Goal: Check status

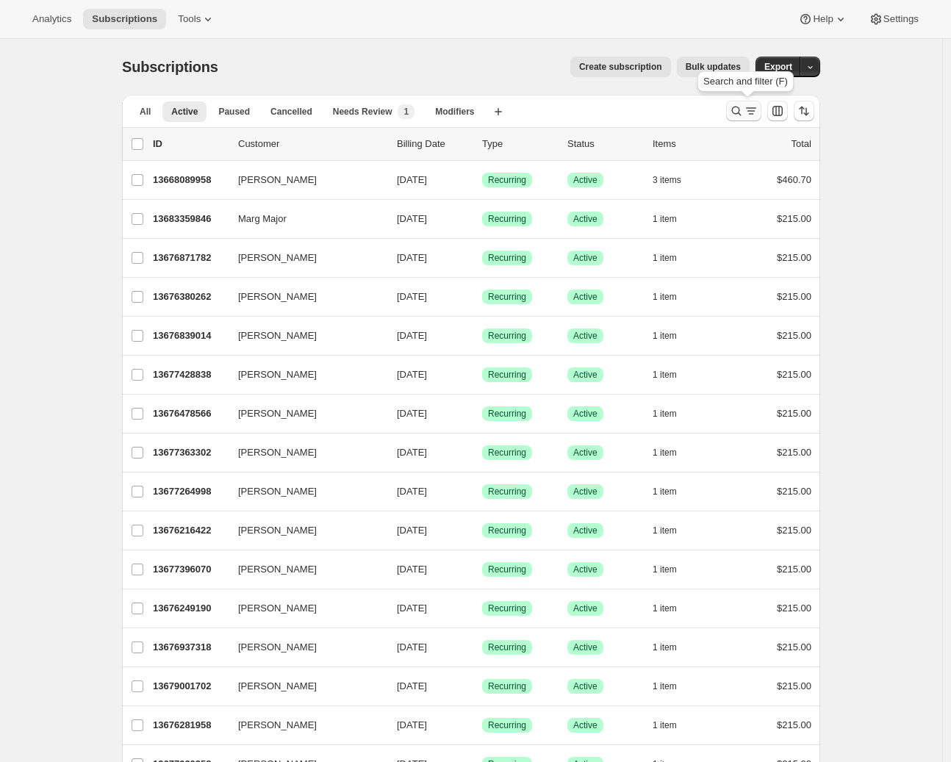
click at [747, 110] on div "Search and filter results" at bounding box center [743, 111] width 29 height 15
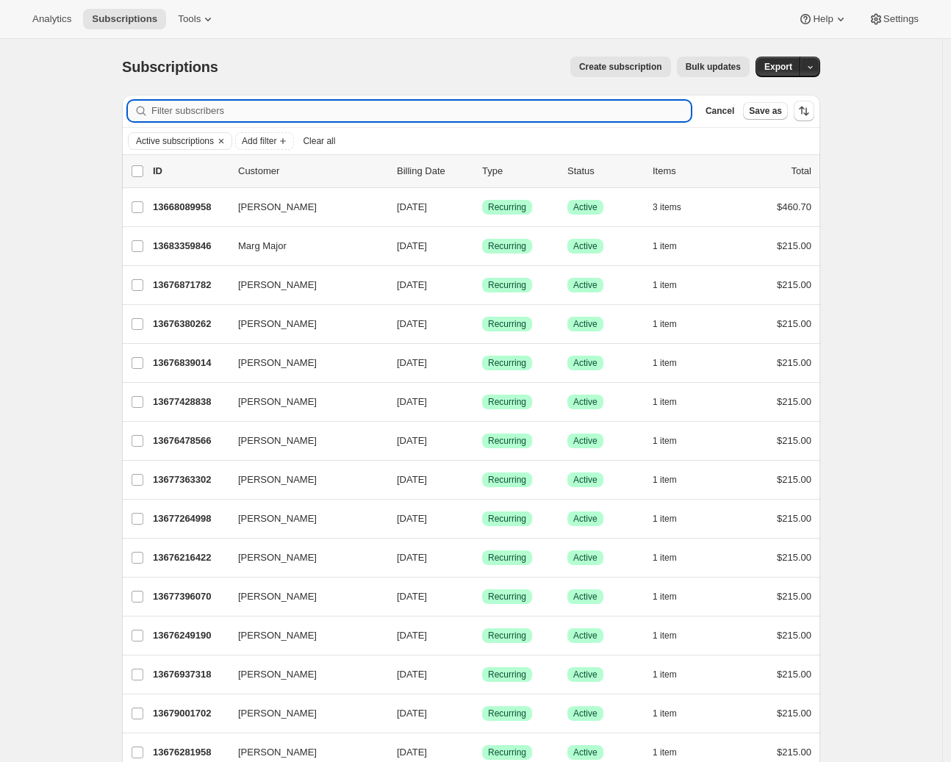
paste input "[PERSON_NAME]"
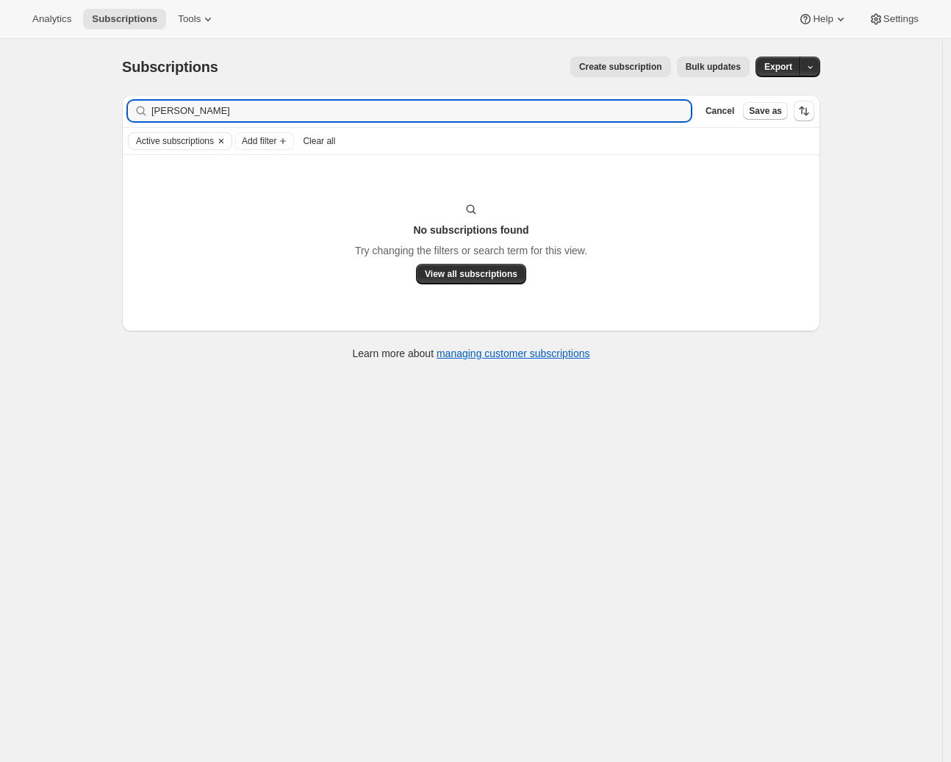
click at [223, 140] on icon "Clear" at bounding box center [221, 141] width 4 height 4
click at [256, 112] on input "[PERSON_NAME]" at bounding box center [407, 111] width 513 height 21
drag, startPoint x: 210, startPoint y: 112, endPoint x: 103, endPoint y: 104, distance: 107.5
click at [103, 104] on div "Subscriptions. This page is ready Subscriptions Create subscription Bulk update…" at bounding box center [471, 420] width 942 height 762
type input "[PERSON_NAME]"
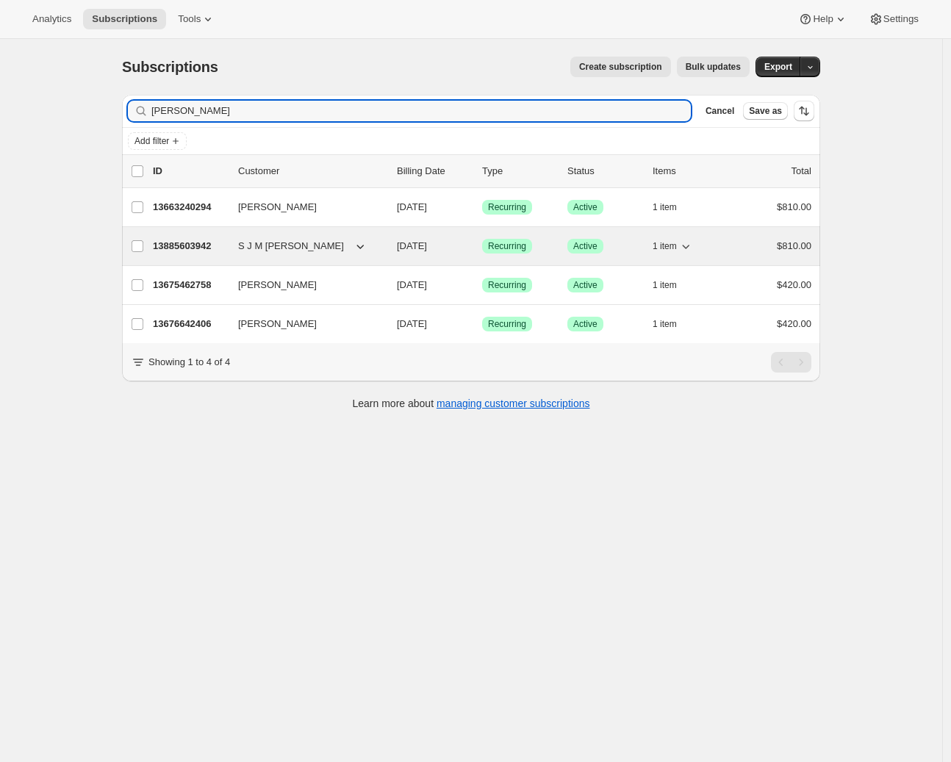
click at [199, 240] on p "13885603942" at bounding box center [189, 246] width 73 height 15
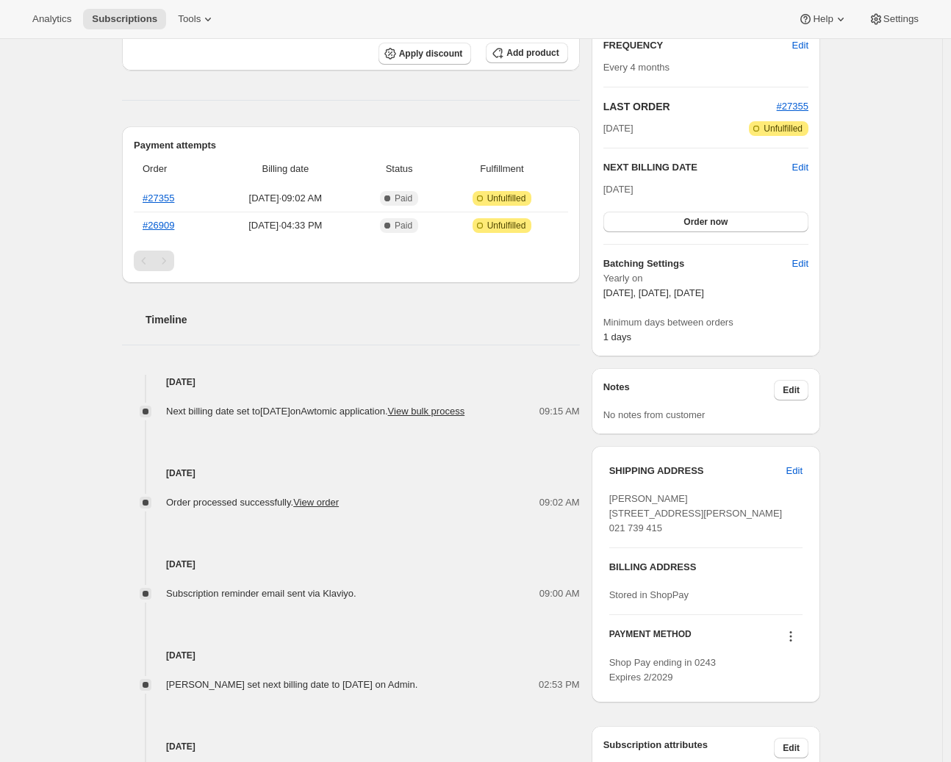
scroll to position [389, 0]
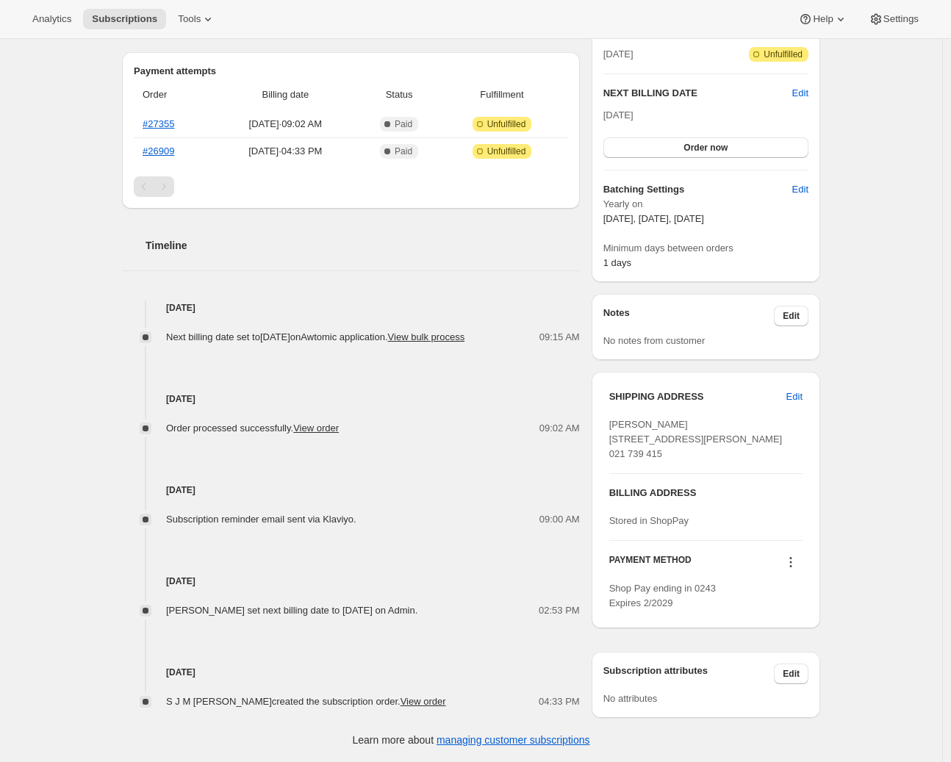
drag, startPoint x: 491, startPoint y: 580, endPoint x: 173, endPoint y: 552, distance: 320.1
click at [173, 552] on div "[DATE] [PERSON_NAME] set next billing date to [DATE] on Admin. 02:53 PM" at bounding box center [351, 572] width 458 height 91
click at [470, 618] on div "[DATE] S J M [PERSON_NAME] created the subscription order. View order 04:33 PM" at bounding box center [351, 663] width 458 height 91
drag, startPoint x: 492, startPoint y: 583, endPoint x: 282, endPoint y: 579, distance: 210.2
click at [282, 603] on div "[PERSON_NAME] set next billing date to [DATE] on Admin." at bounding box center [296, 610] width 260 height 15
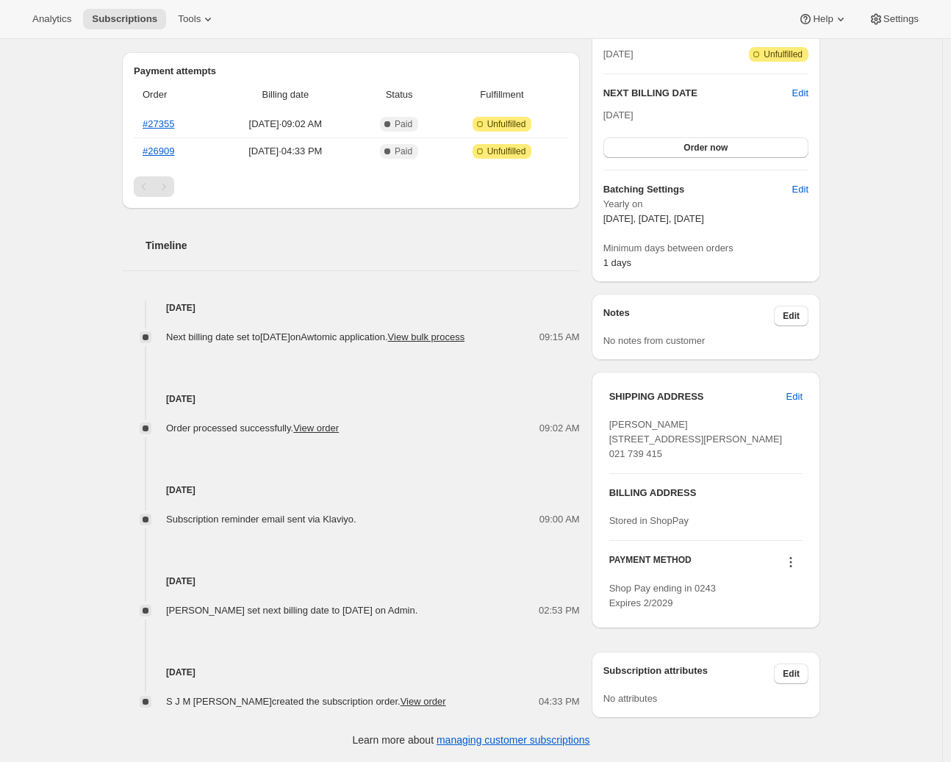
click at [282, 605] on span "[PERSON_NAME] set next billing date to [DATE] on Admin." at bounding box center [291, 610] width 251 height 11
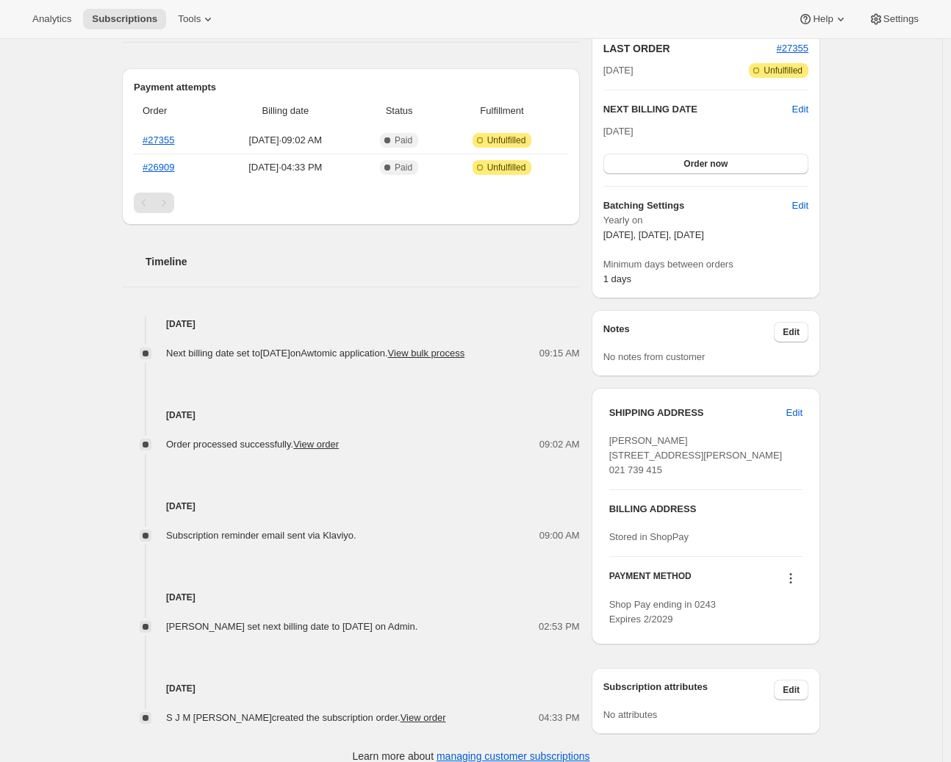
scroll to position [326, 0]
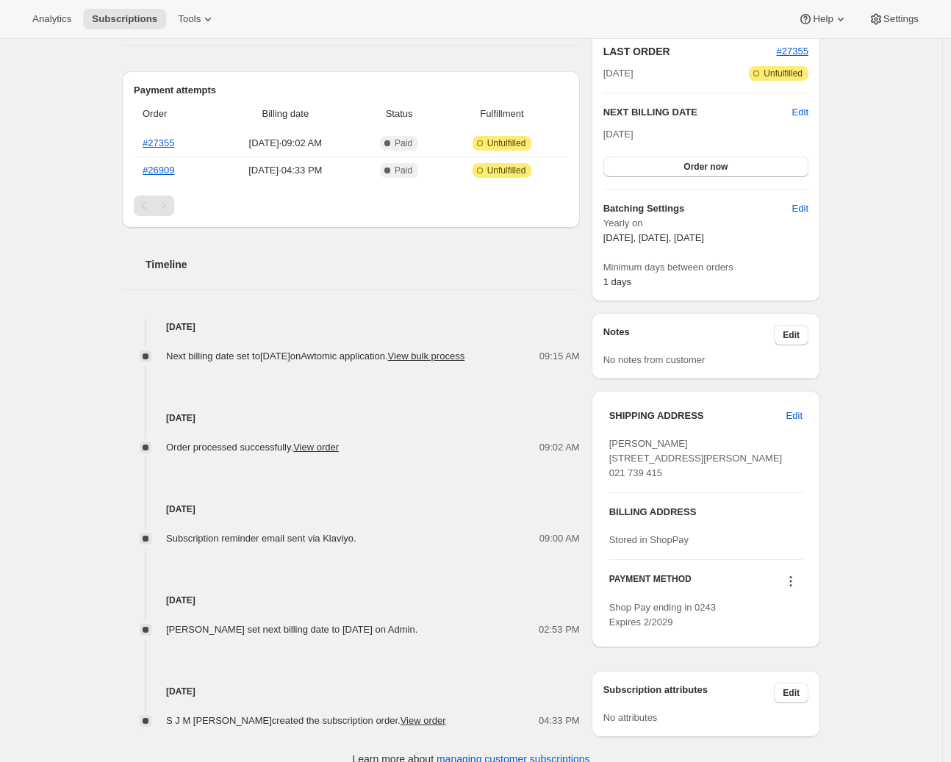
click at [306, 364] on div "Next billing date set to [DATE] on Awtomic application . View bulk process" at bounding box center [319, 356] width 307 height 15
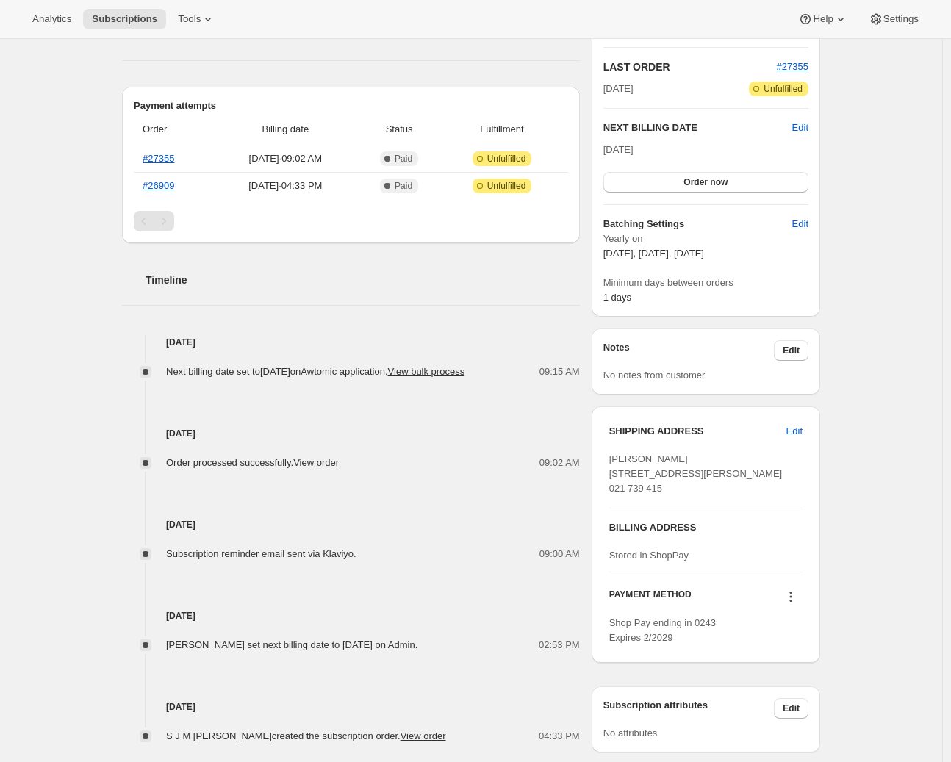
scroll to position [300, 0]
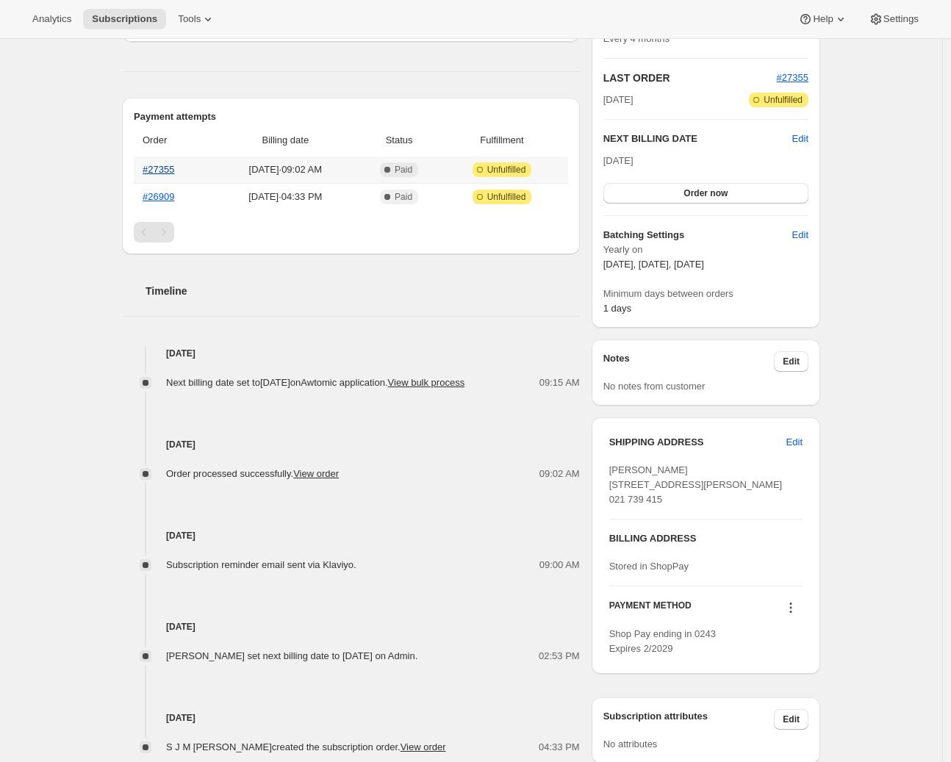
click at [168, 172] on link "#27355" at bounding box center [159, 169] width 32 height 11
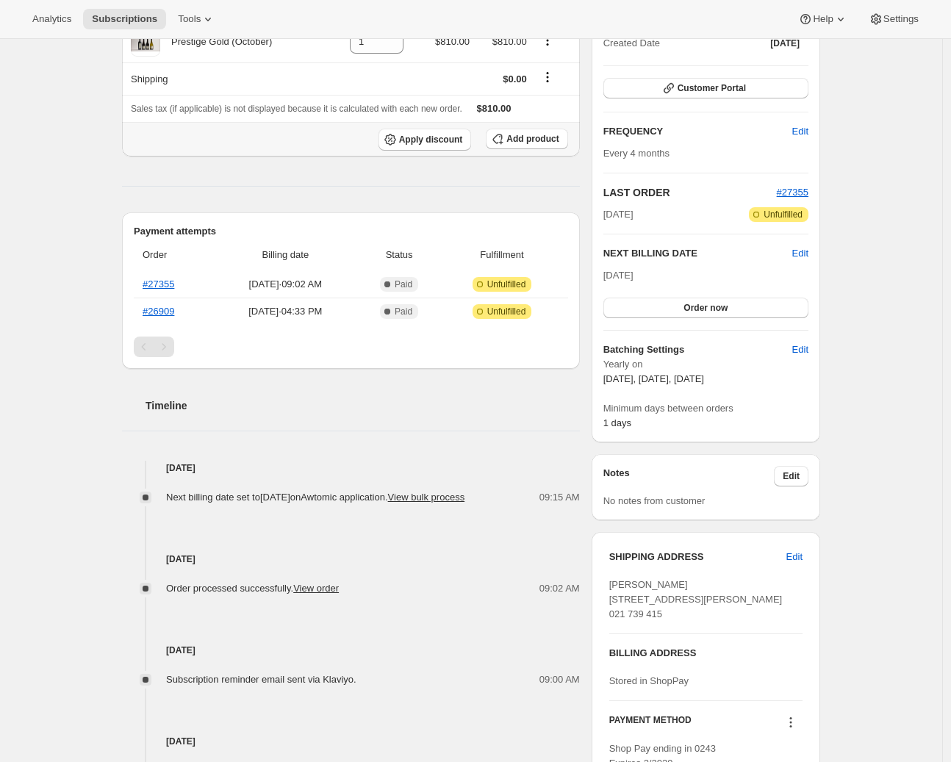
scroll to position [0, 0]
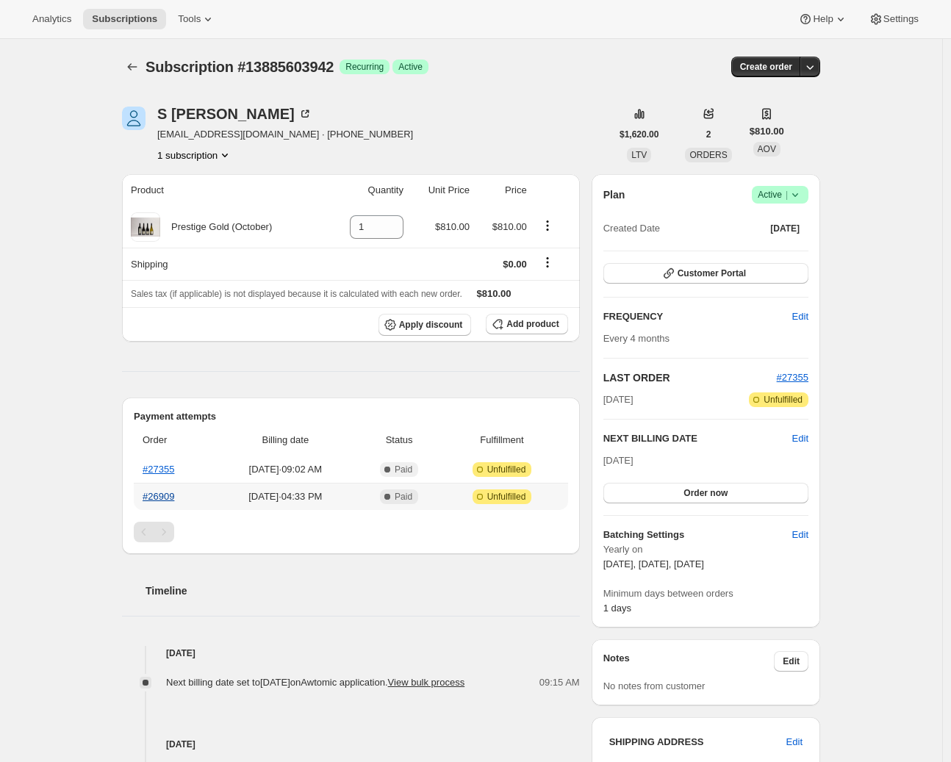
click at [172, 500] on link "#26909" at bounding box center [159, 496] width 32 height 11
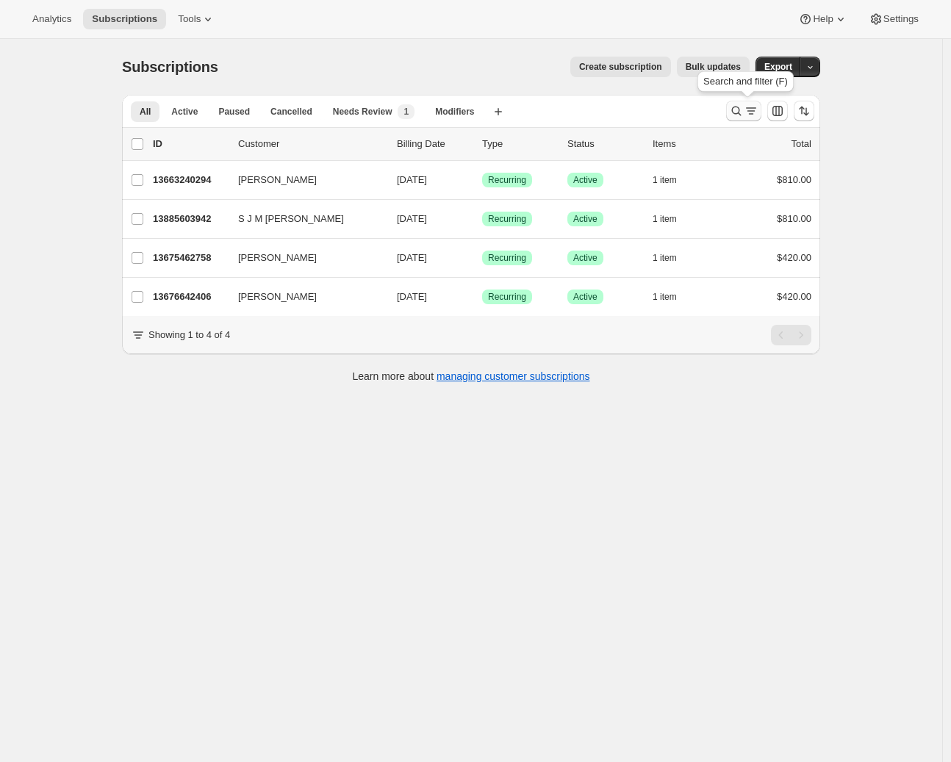
click at [743, 113] on icon "Search and filter results" at bounding box center [736, 111] width 15 height 15
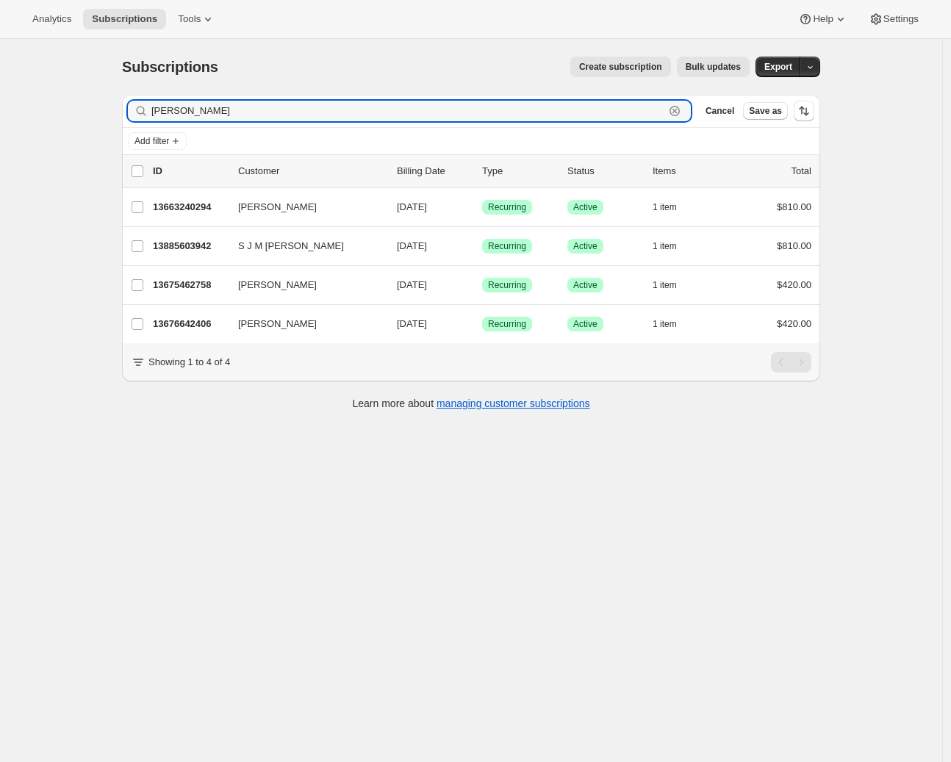
drag, startPoint x: 200, startPoint y: 113, endPoint x: 100, endPoint y: 107, distance: 100.1
click at [100, 107] on div "Subscriptions. This page is ready Subscriptions Create subscription Bulk update…" at bounding box center [471, 420] width 942 height 762
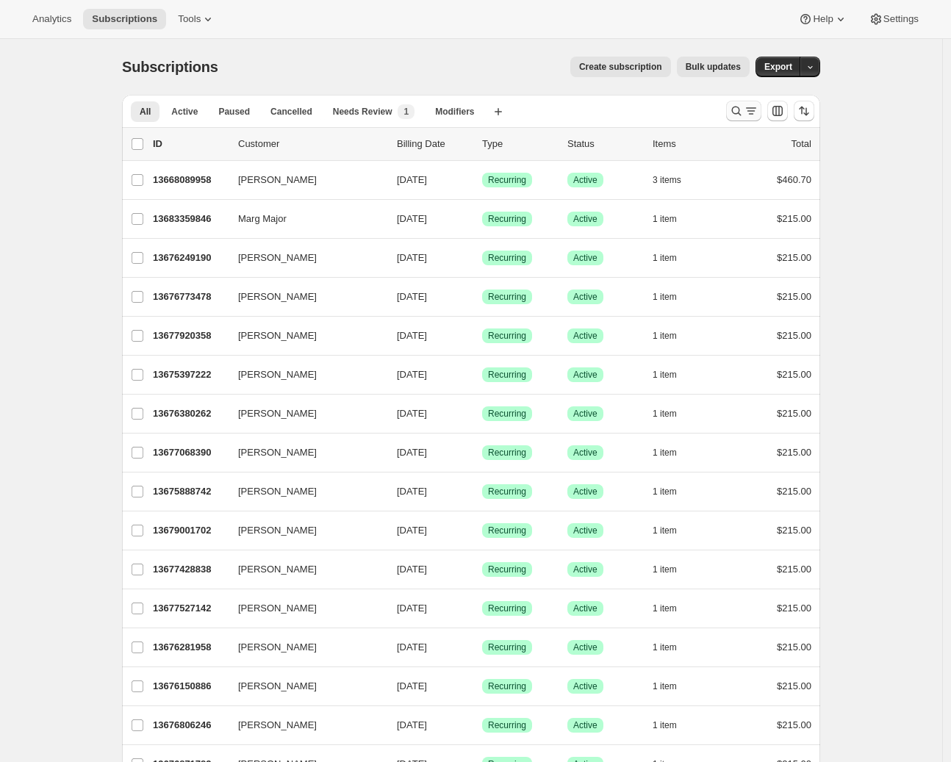
click at [735, 118] on button "Search and filter results" at bounding box center [743, 111] width 35 height 21
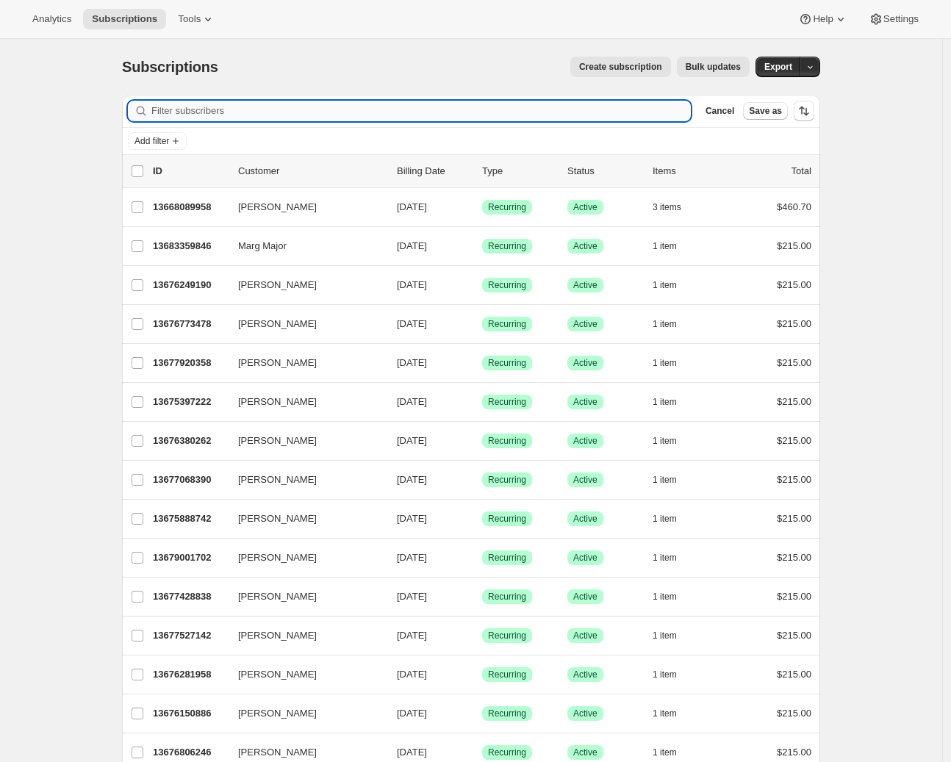
paste input "Roberto Pacilio"
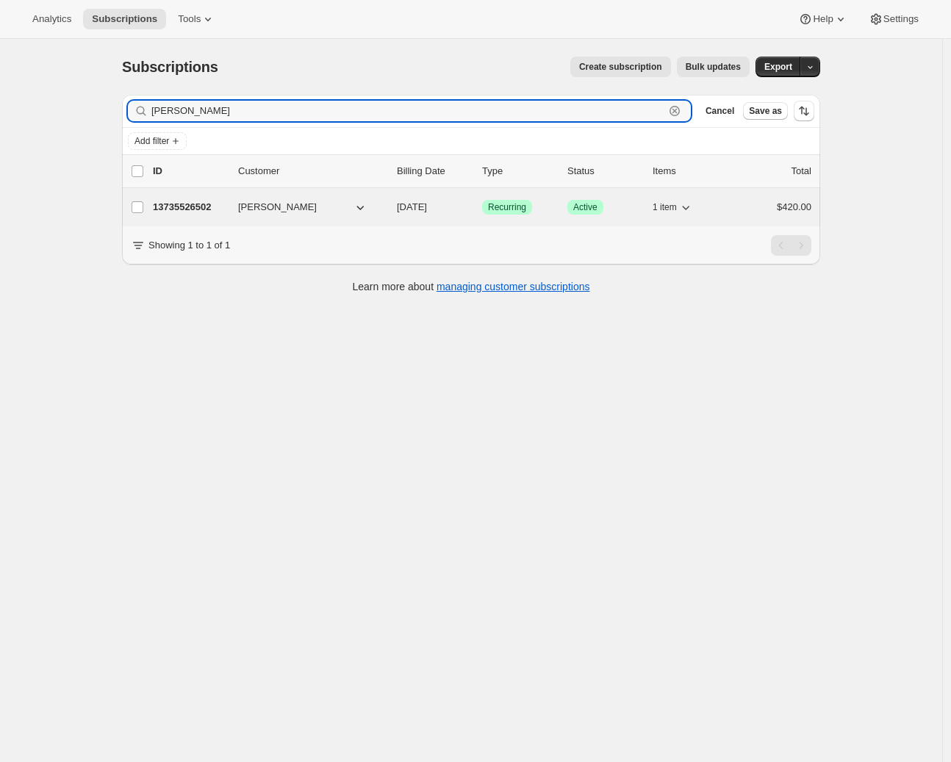
type input "Roberto Pacilio"
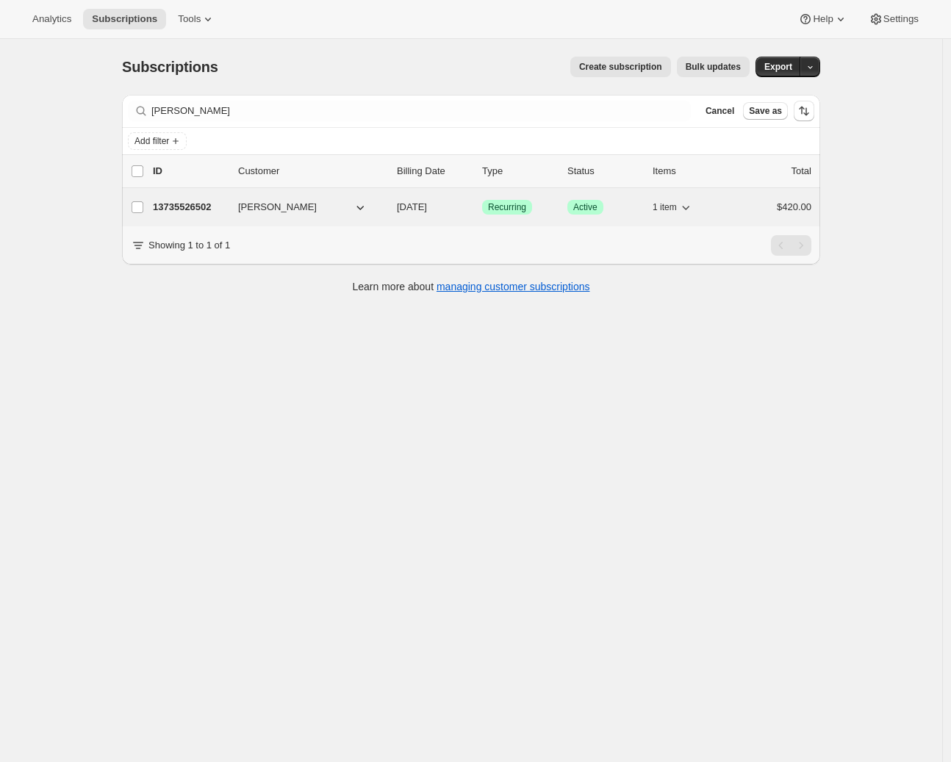
click at [184, 203] on p "13735526502" at bounding box center [189, 207] width 73 height 15
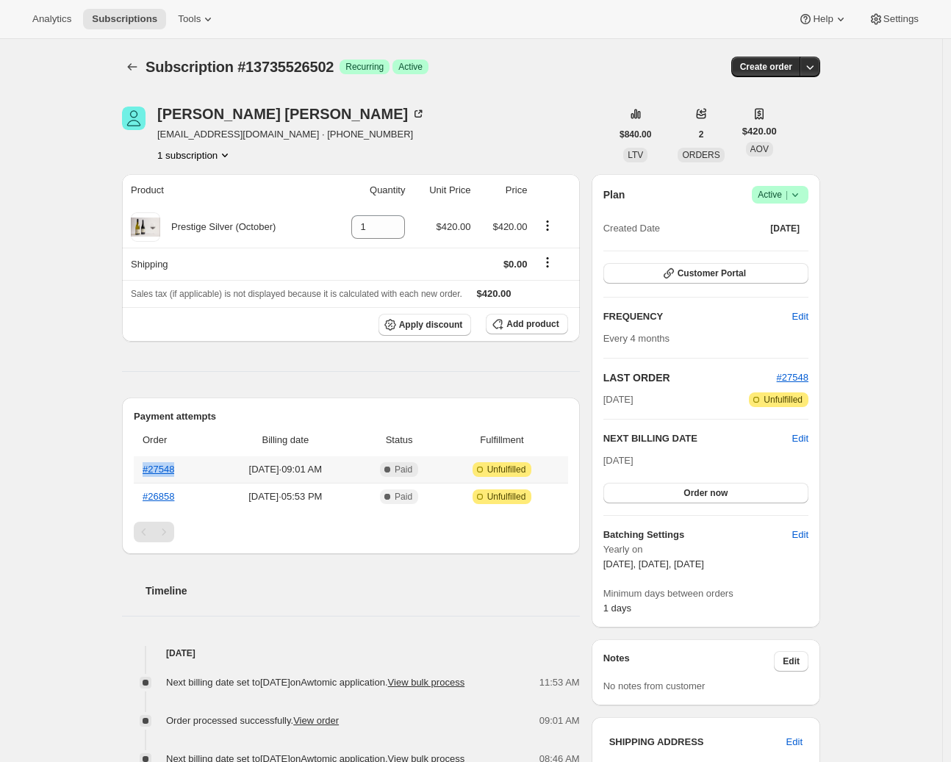
drag, startPoint x: 176, startPoint y: 471, endPoint x: 143, endPoint y: 469, distance: 32.4
click at [143, 469] on th "#27548" at bounding box center [173, 469] width 79 height 26
copy link "#27548"
click at [454, 121] on div "Roberto Pacilio paxilpaz@gmail.com · +64223121778 1 subscription" at bounding box center [366, 135] width 489 height 56
click at [168, 467] on link "#27548" at bounding box center [159, 469] width 32 height 11
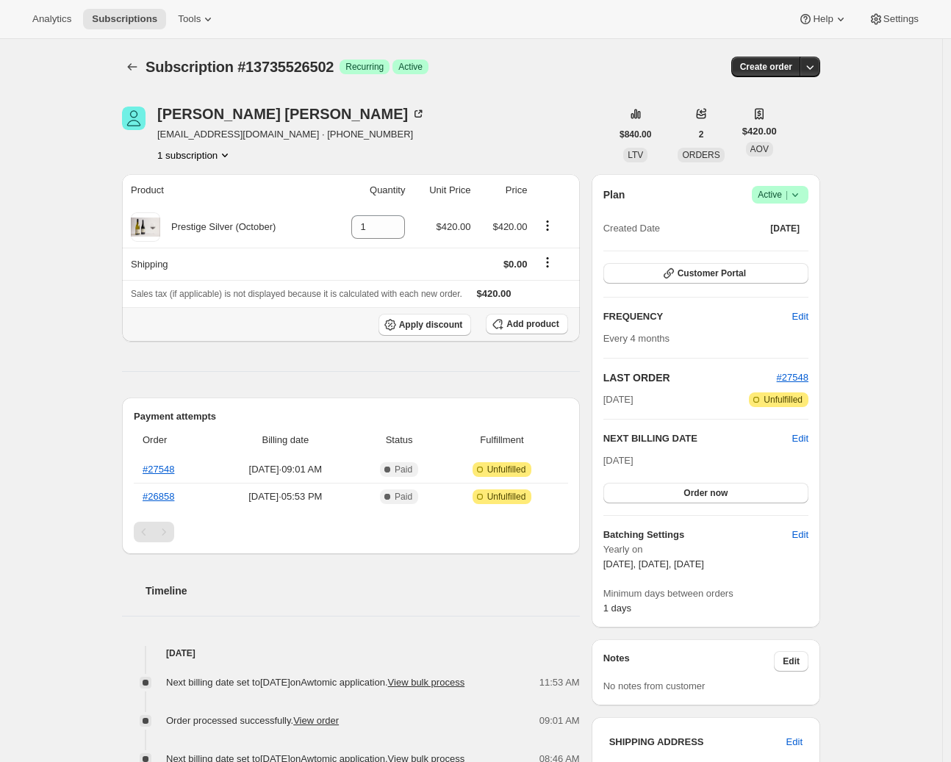
scroll to position [159, 0]
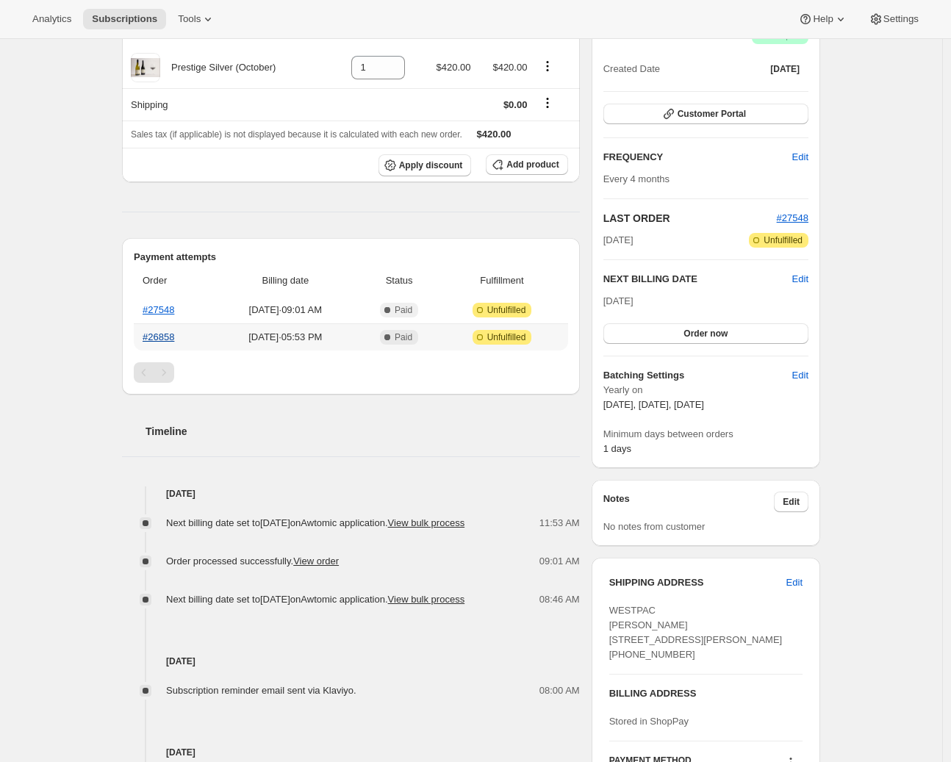
click at [170, 336] on link "#26858" at bounding box center [159, 336] width 32 height 11
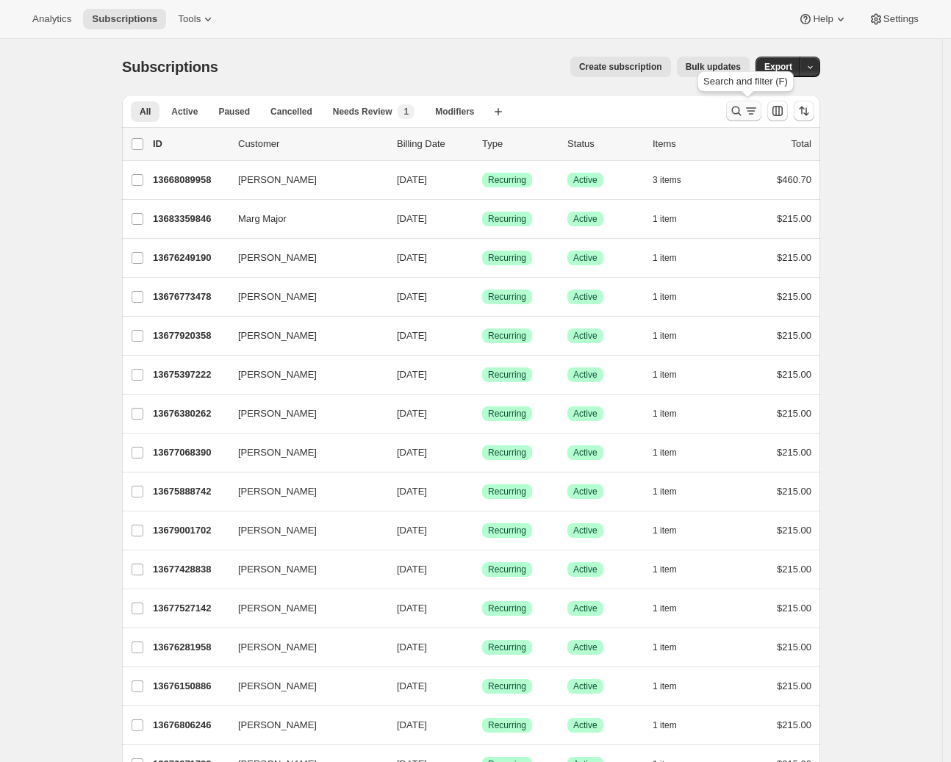
click at [756, 109] on icon "Search and filter results" at bounding box center [750, 111] width 15 height 15
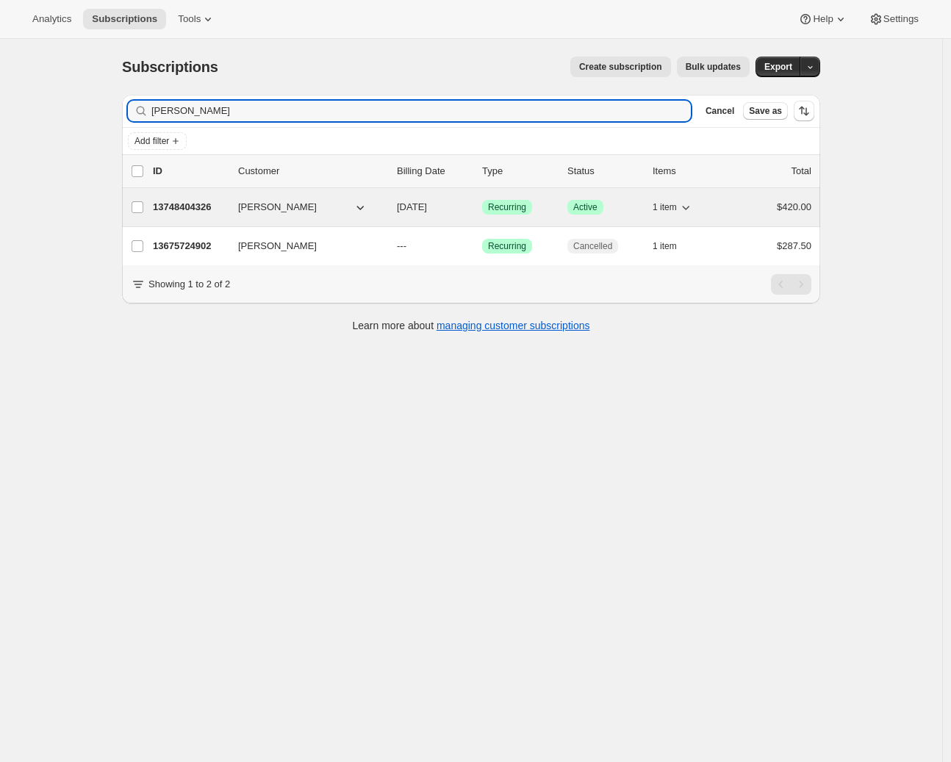
type input "Alex Betteridge"
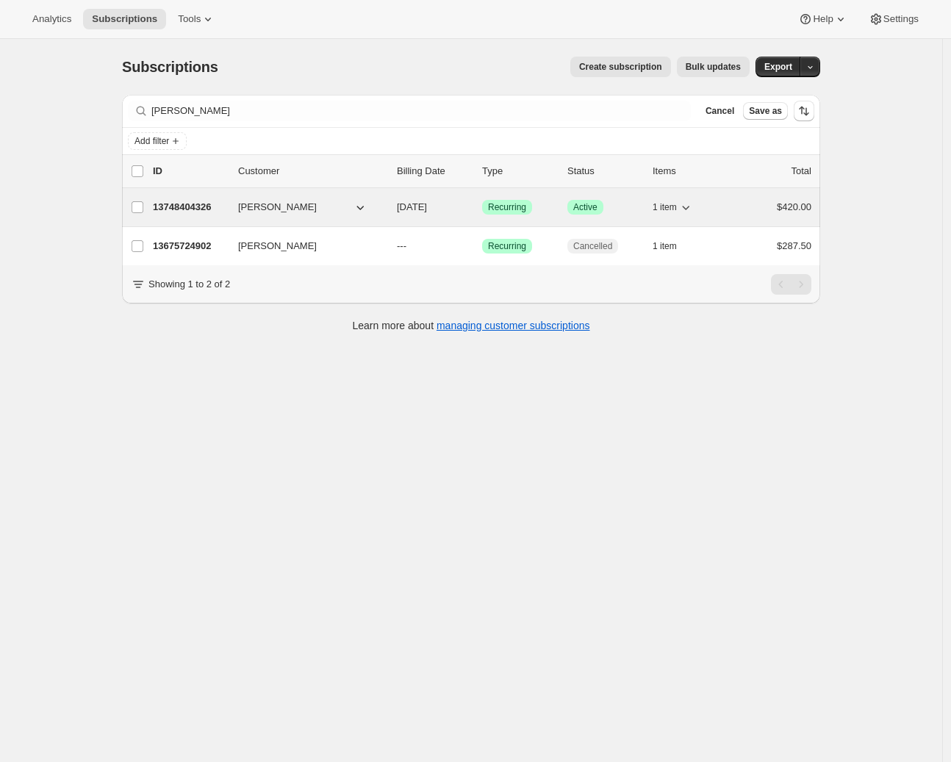
click at [198, 209] on p "13748404326" at bounding box center [189, 207] width 73 height 15
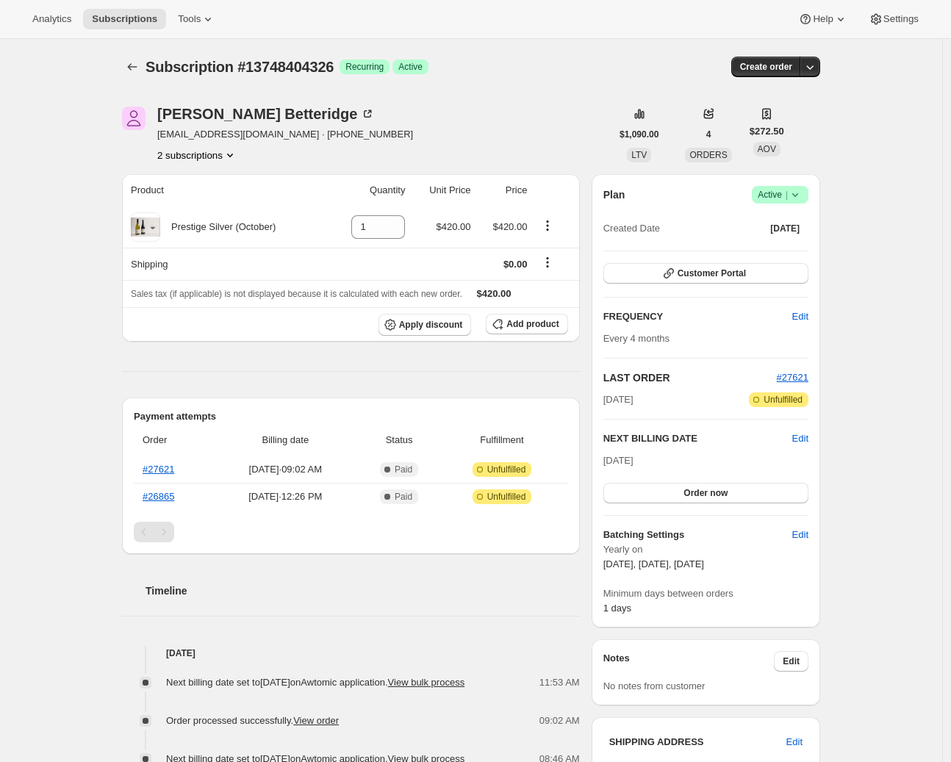
scroll to position [480, 0]
